Goal: Task Accomplishment & Management: Manage account settings

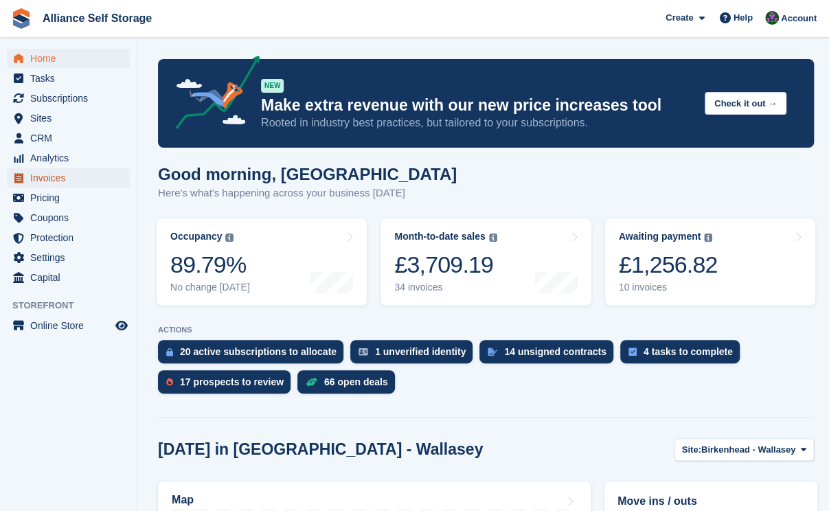
click at [77, 180] on span "Invoices" at bounding box center [71, 177] width 82 height 19
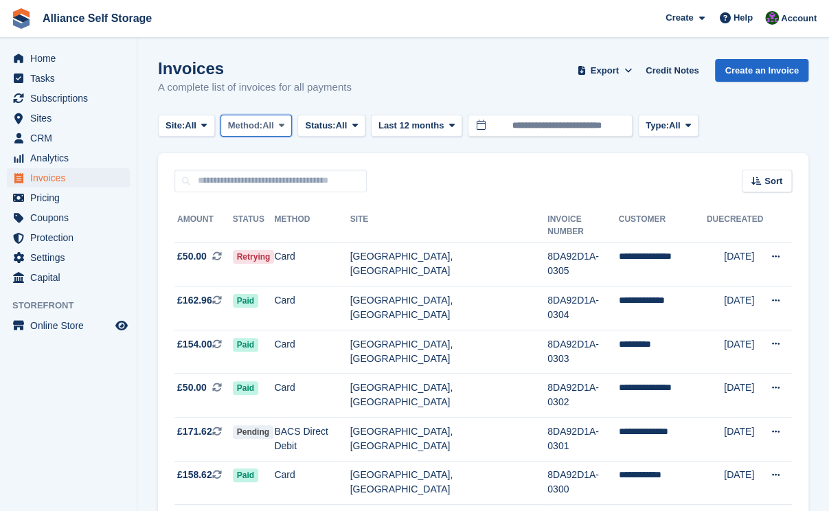
click at [258, 123] on span "Method:" at bounding box center [245, 126] width 35 height 14
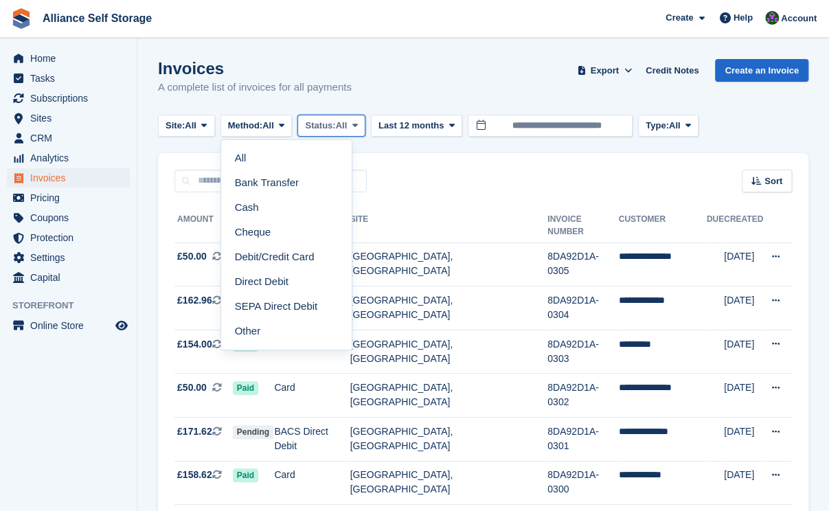
click at [334, 122] on span "Status:" at bounding box center [320, 126] width 30 height 14
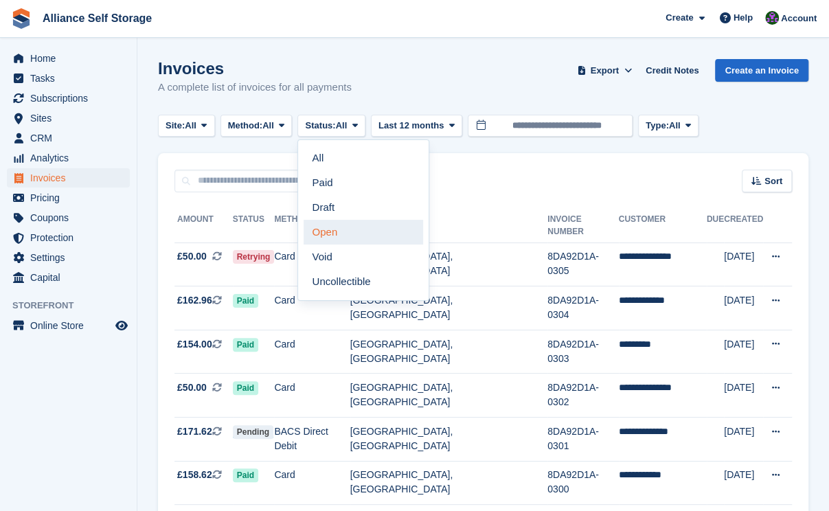
click at [333, 231] on link "Open" at bounding box center [363, 232] width 119 height 25
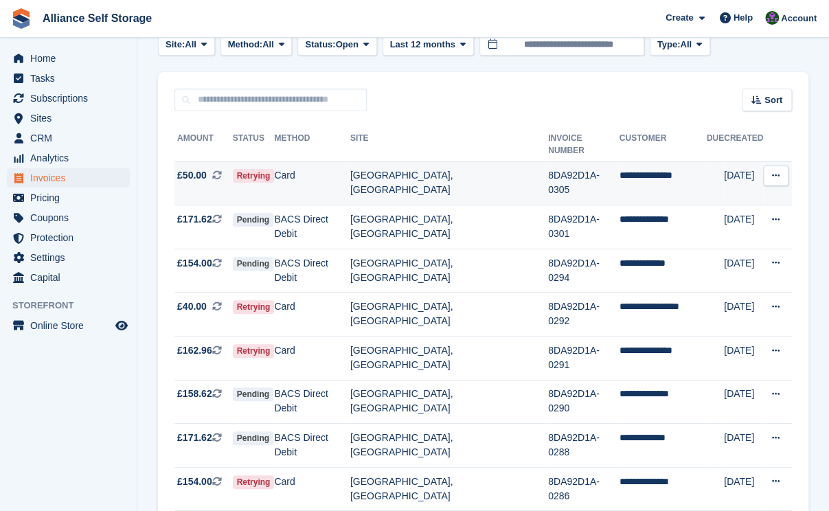
scroll to position [82, 0]
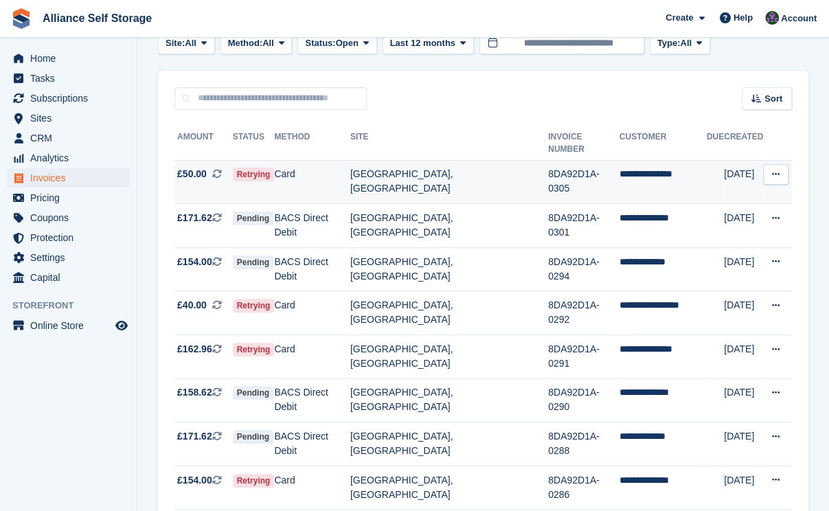
click at [386, 160] on td "[GEOGRAPHIC_DATA], [GEOGRAPHIC_DATA]" at bounding box center [449, 182] width 198 height 44
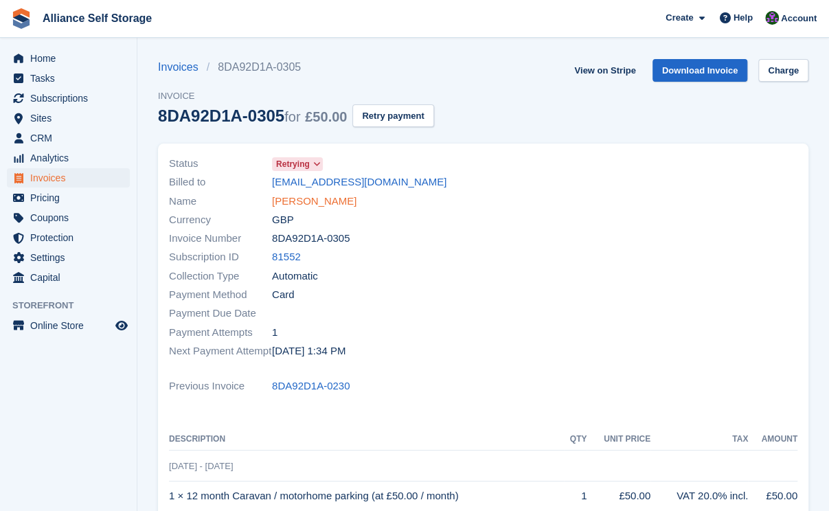
click at [304, 202] on link "Hugh Mclaughlan" at bounding box center [314, 202] width 84 height 16
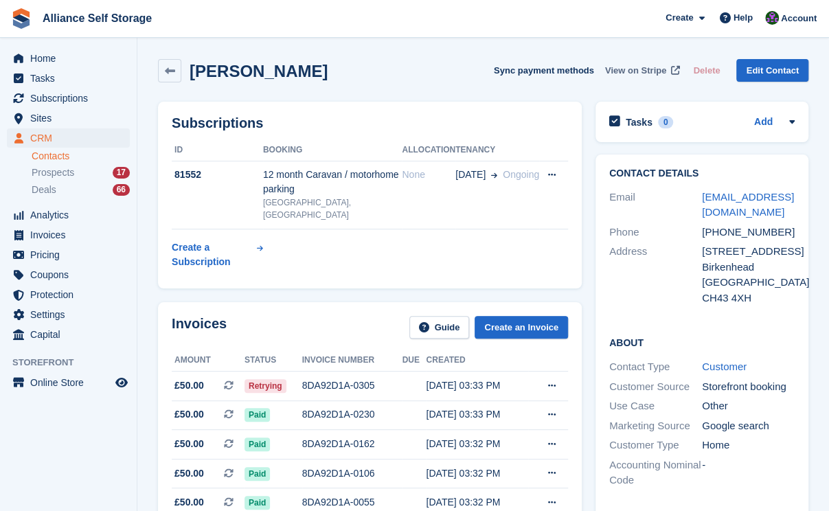
click at [663, 69] on span "View on Stripe" at bounding box center [635, 71] width 61 height 14
click at [66, 233] on span "Invoices" at bounding box center [71, 234] width 82 height 19
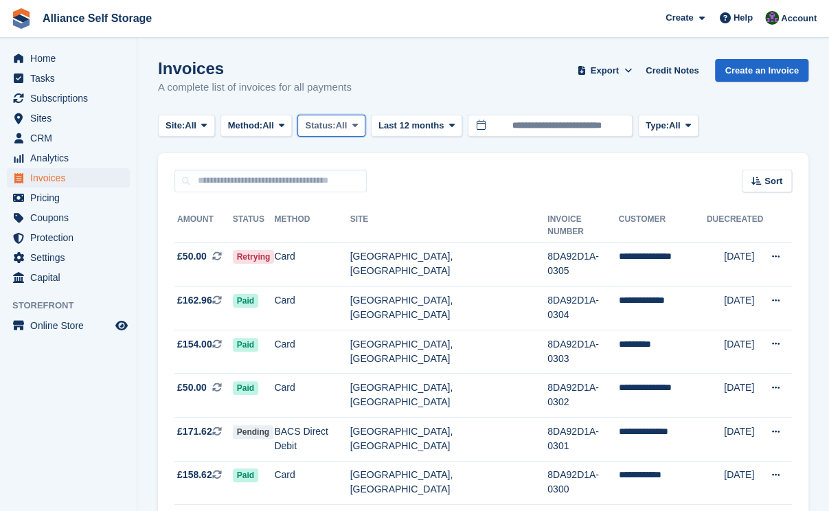
click at [347, 124] on span "All" at bounding box center [342, 126] width 12 height 14
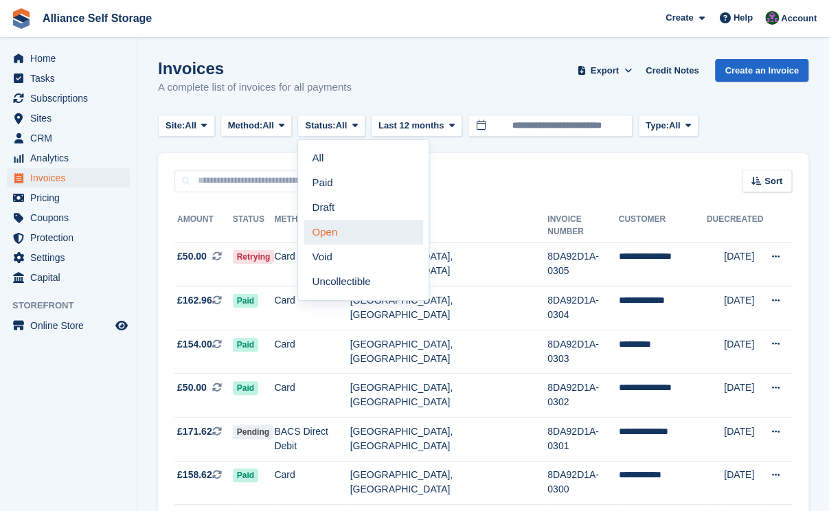
click at [363, 230] on link "Open" at bounding box center [363, 232] width 119 height 25
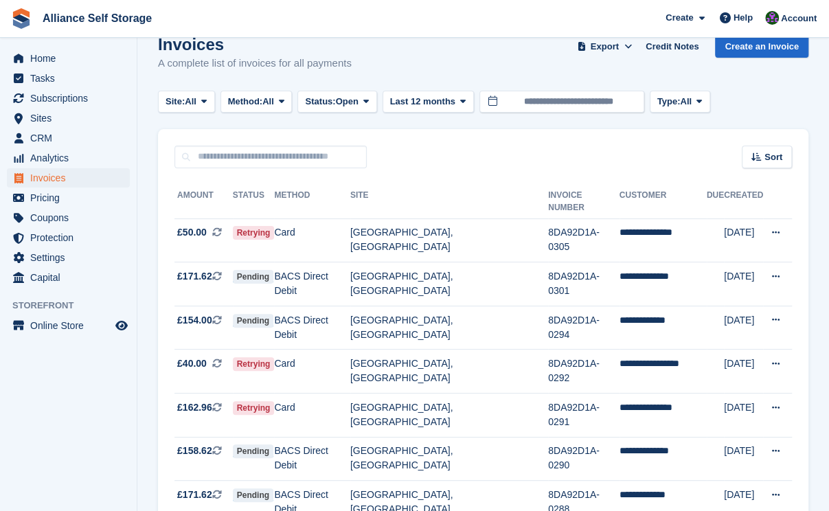
scroll to position [69, 0]
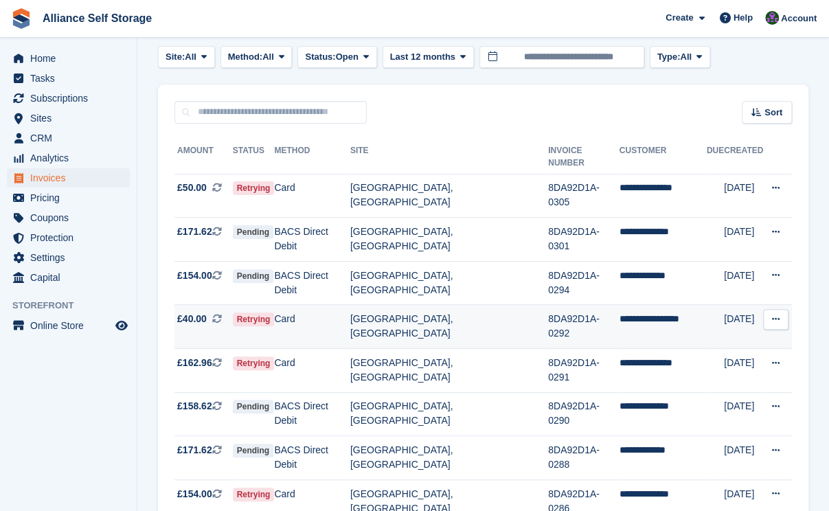
click at [548, 305] on td "8DA92D1A-0292" at bounding box center [583, 327] width 71 height 44
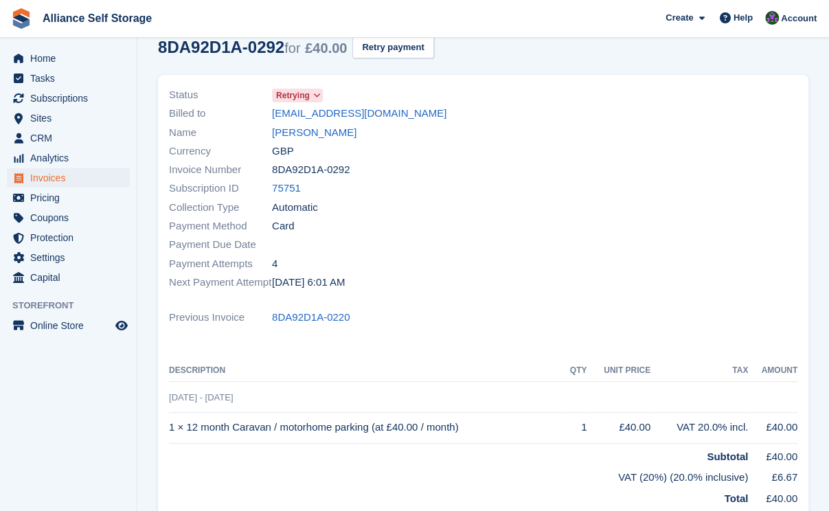
scroll to position [9, 0]
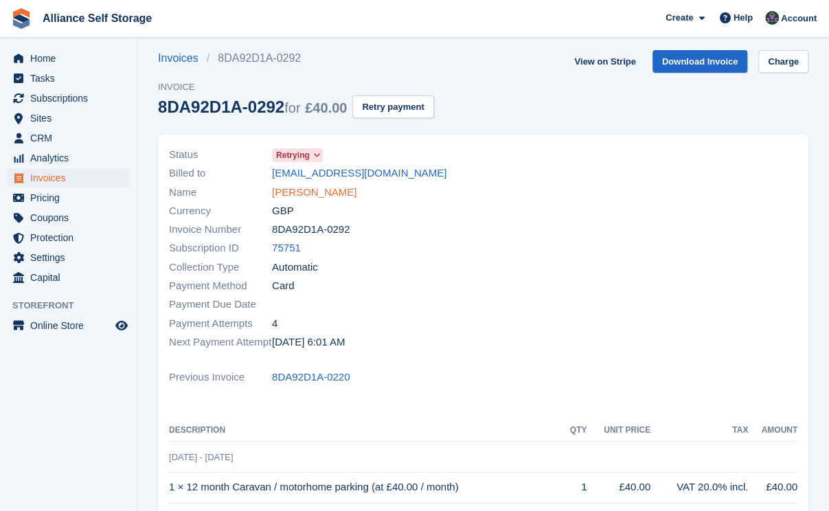
click at [315, 191] on link "Robert Blanthorne" at bounding box center [314, 193] width 84 height 16
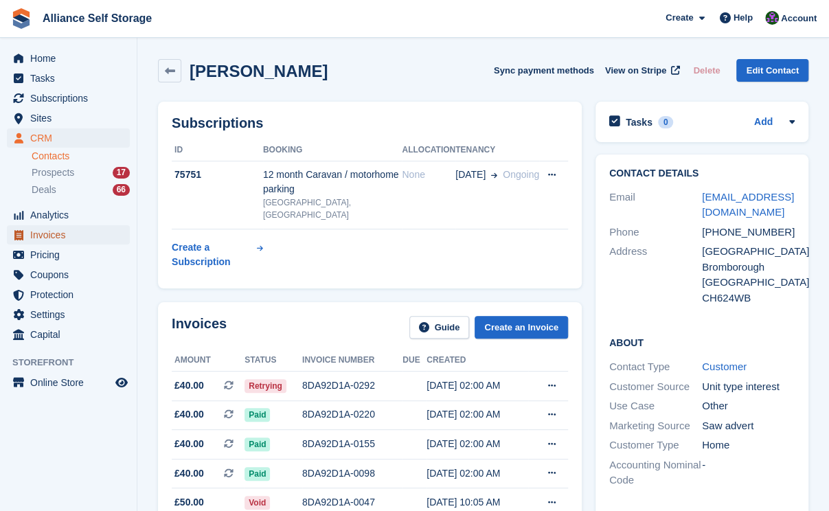
click at [69, 234] on span "Invoices" at bounding box center [71, 234] width 82 height 19
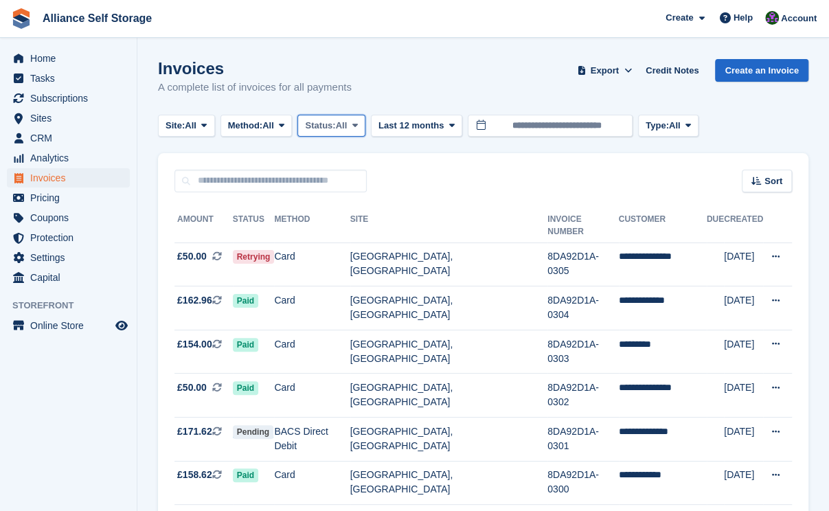
click at [313, 133] on button "Status: All" at bounding box center [330, 126] width 67 height 23
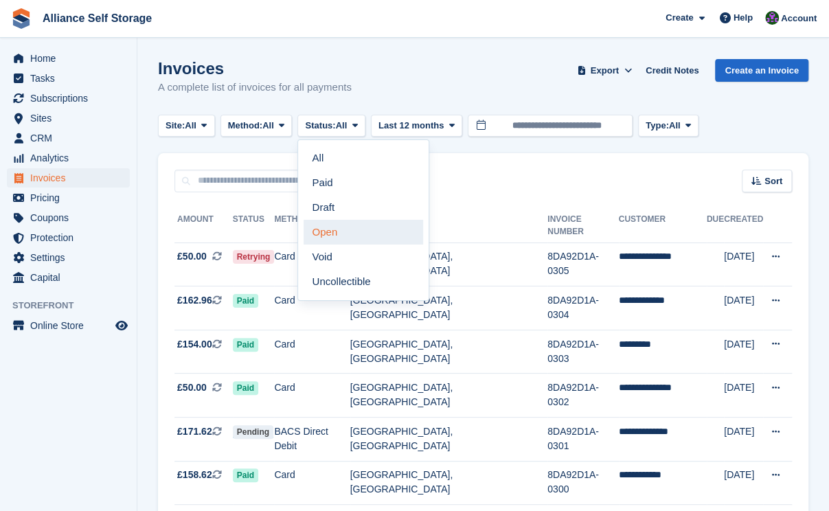
click at [345, 231] on link "Open" at bounding box center [363, 232] width 119 height 25
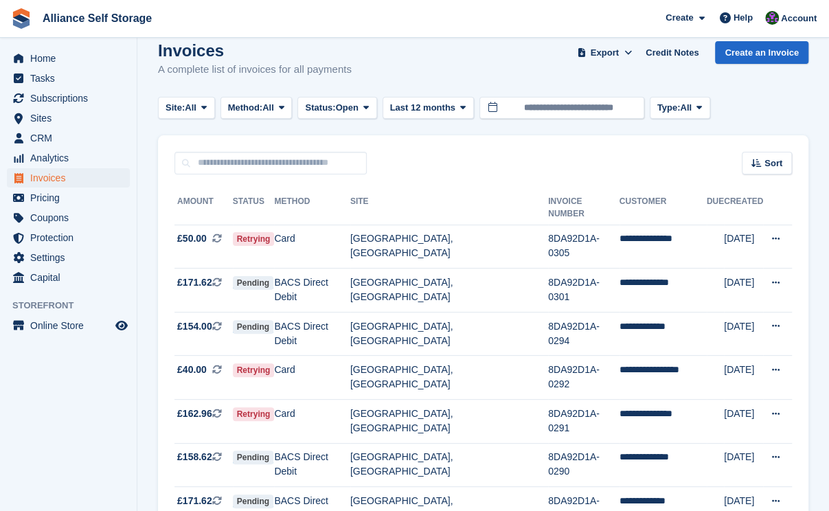
scroll to position [82, 0]
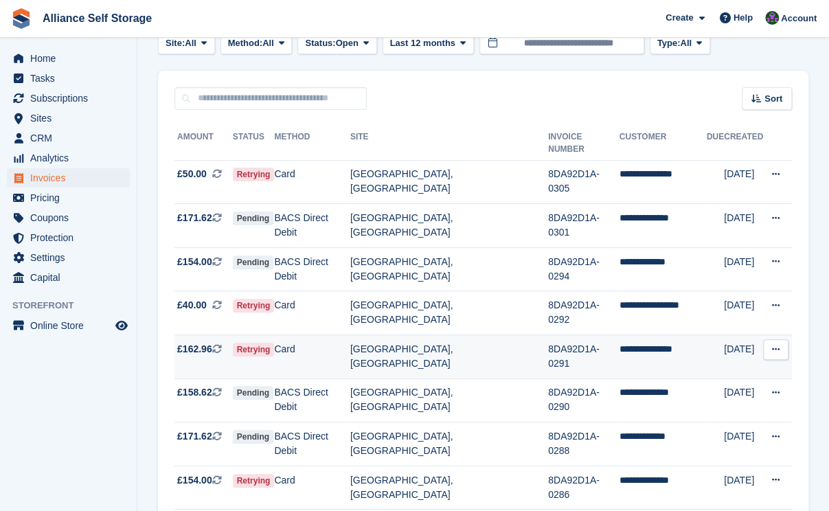
click at [372, 335] on td "Tarren Way South, Moreton, Wirral" at bounding box center [449, 357] width 198 height 44
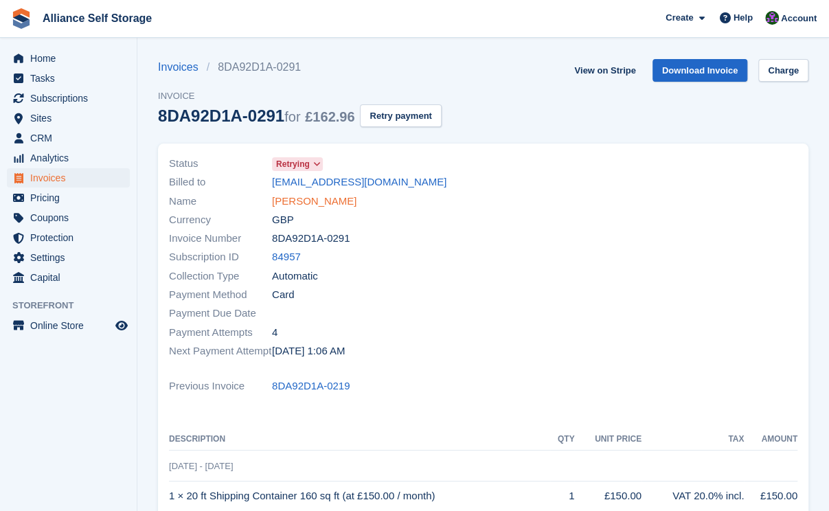
click at [335, 197] on link "[PERSON_NAME]" at bounding box center [314, 202] width 84 height 16
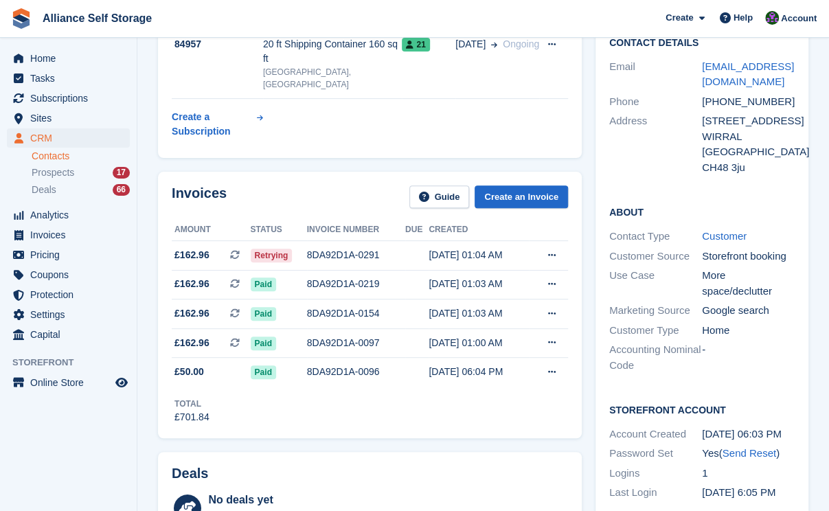
scroll to position [69, 0]
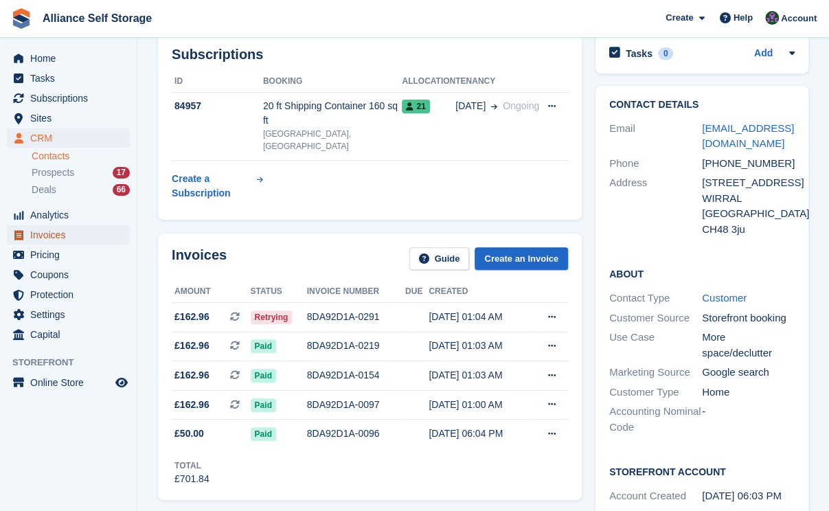
click at [82, 229] on span "Invoices" at bounding box center [71, 234] width 82 height 19
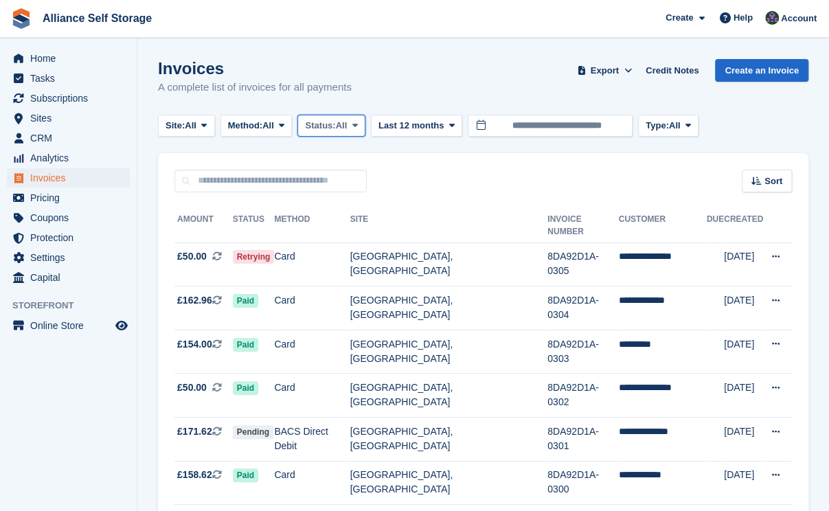
click at [321, 131] on span "Status:" at bounding box center [320, 126] width 30 height 14
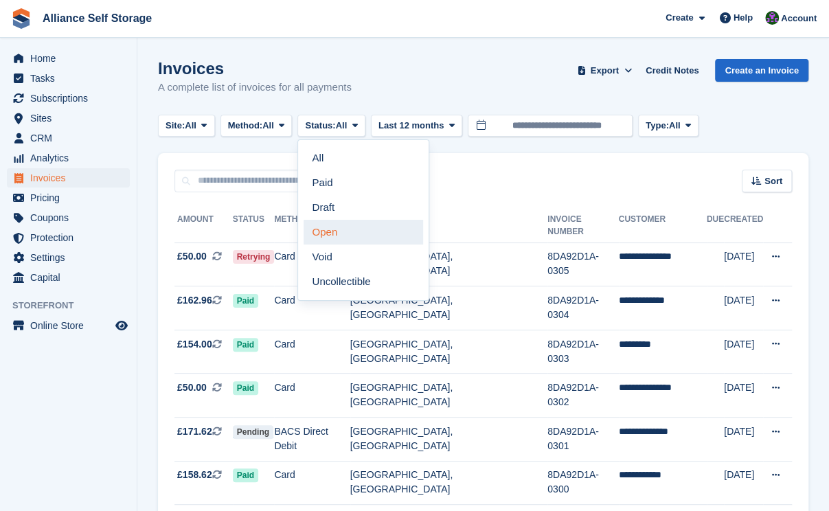
click at [350, 238] on link "Open" at bounding box center [363, 232] width 119 height 25
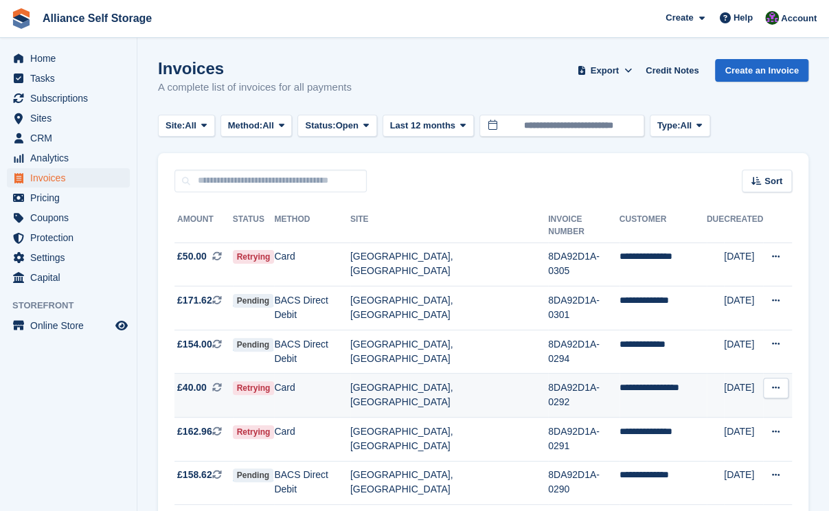
scroll to position [82, 0]
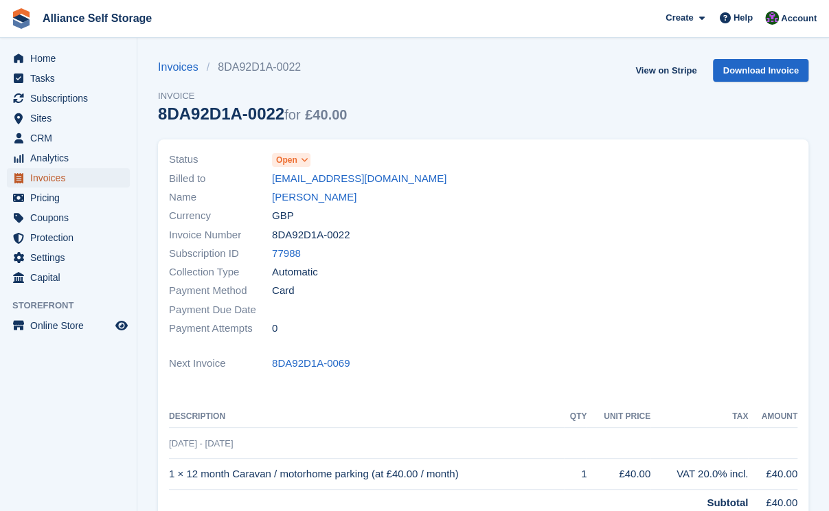
click at [62, 169] on span "Invoices" at bounding box center [71, 177] width 82 height 19
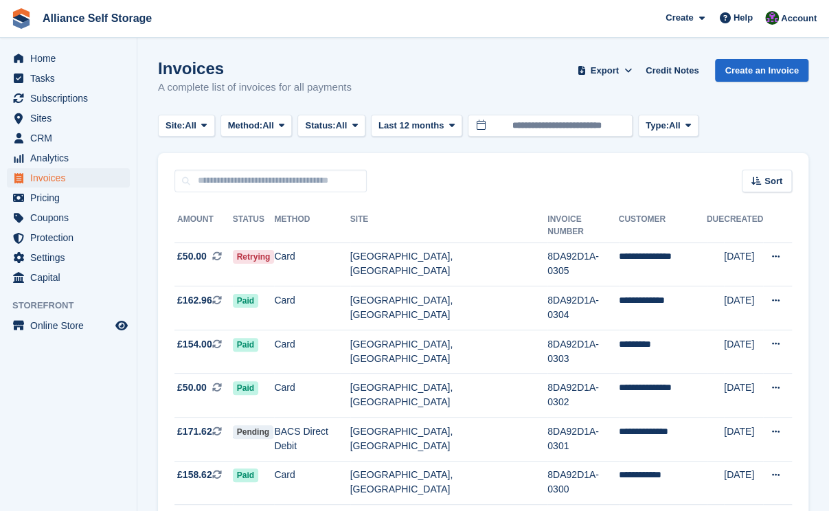
click at [381, 77] on div "Invoices A complete list of invoices for all payments Export Export Invoices Ex…" at bounding box center [483, 85] width 650 height 53
click at [80, 177] on span "Invoices" at bounding box center [71, 177] width 82 height 19
click at [365, 131] on button "Status: All" at bounding box center [330, 126] width 67 height 23
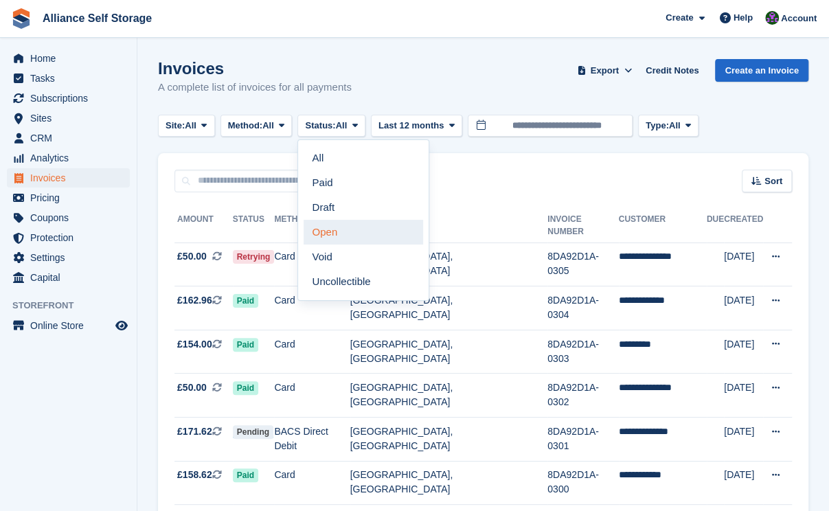
click at [364, 233] on link "Open" at bounding box center [363, 232] width 119 height 25
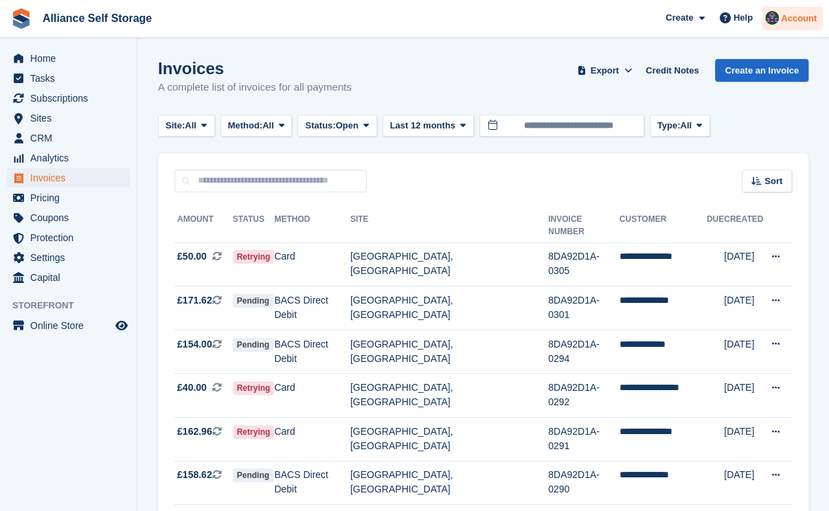
click at [808, 16] on span "Account" at bounding box center [799, 19] width 36 height 14
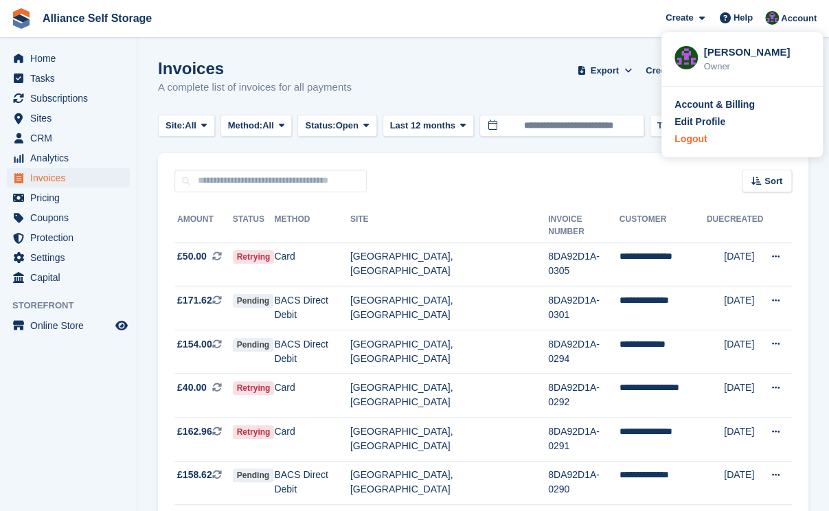
click at [699, 141] on div "Logout" at bounding box center [690, 139] width 32 height 14
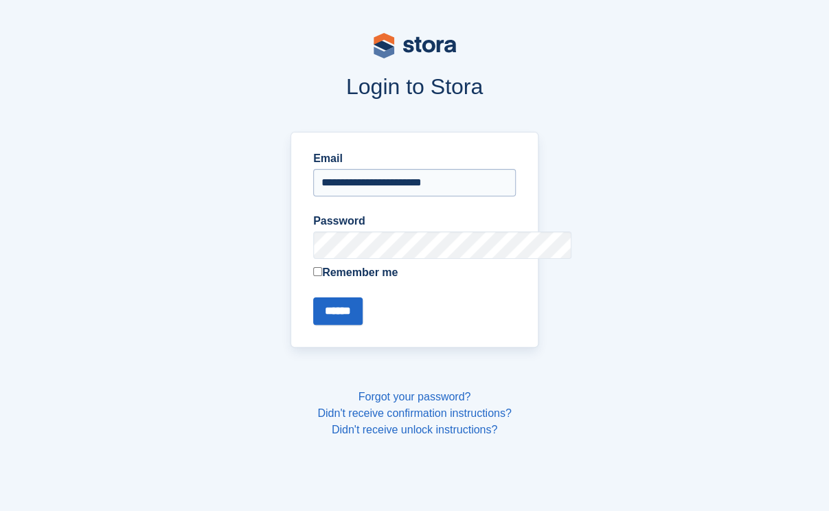
click at [442, 183] on input "**********" at bounding box center [414, 182] width 203 height 27
type input "**********"
click at [318, 317] on input "******" at bounding box center [337, 310] width 49 height 27
